Goal: Task Accomplishment & Management: Use online tool/utility

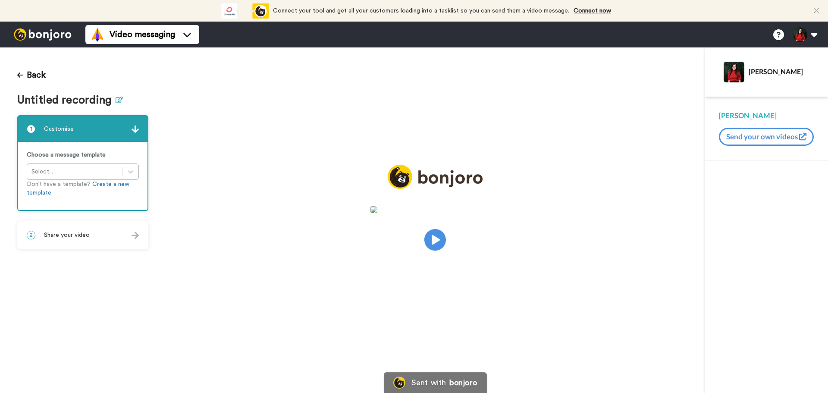
click at [116, 104] on button at bounding box center [119, 100] width 7 height 13
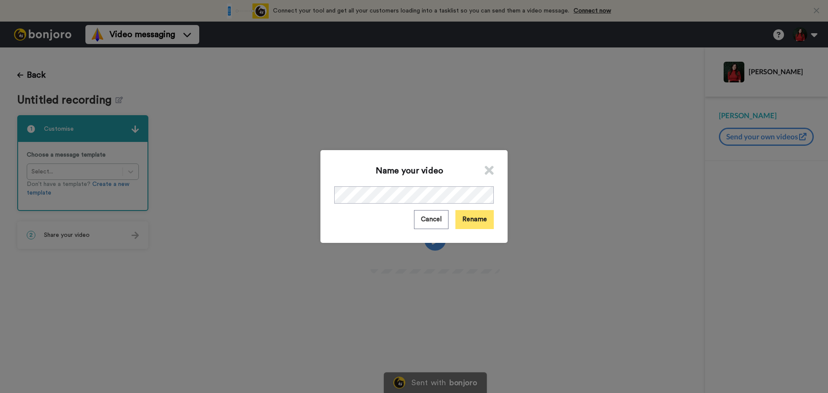
click at [482, 221] on button "Rename" at bounding box center [475, 219] width 38 height 19
